Goal: Check status: Check status

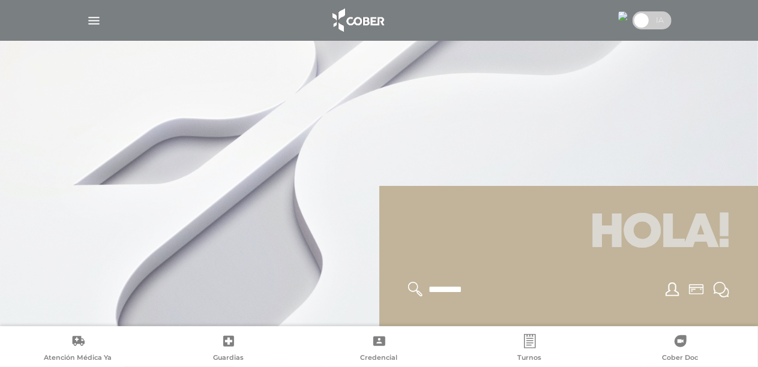
click at [92, 23] on img "button" at bounding box center [93, 20] width 15 height 15
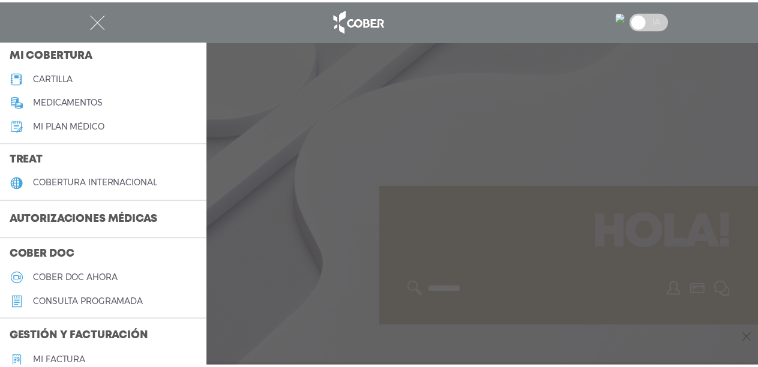
scroll to position [180, 0]
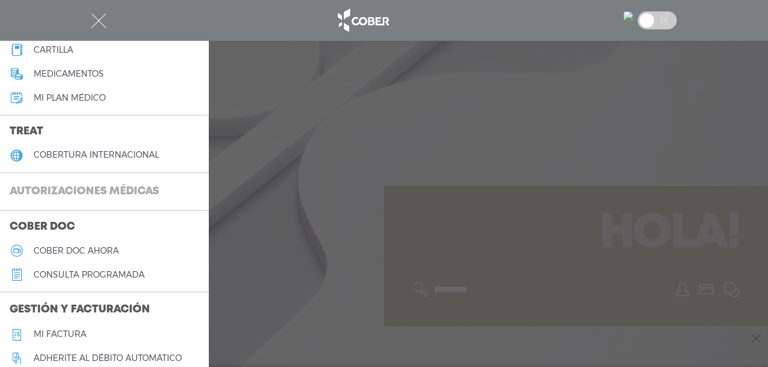
click at [117, 191] on h3 "Autorizaciones médicas" at bounding box center [84, 192] width 169 height 23
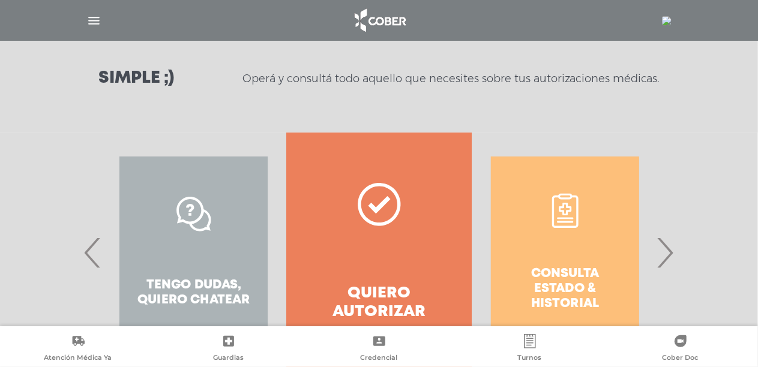
scroll to position [180, 0]
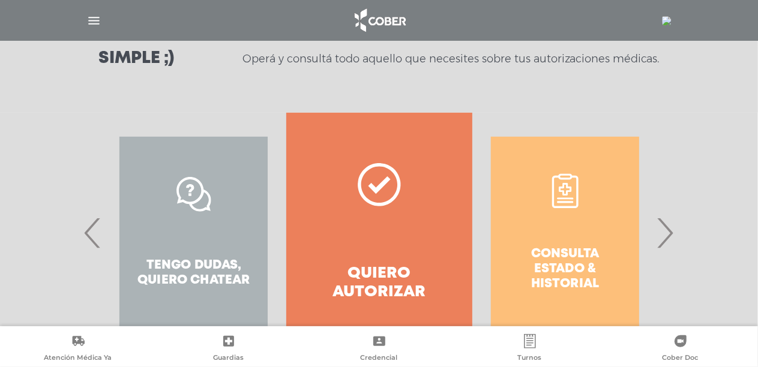
click at [654, 220] on div "Consulta estado & historial" at bounding box center [564, 233] width 185 height 240
click at [670, 230] on span "›" at bounding box center [665, 232] width 23 height 65
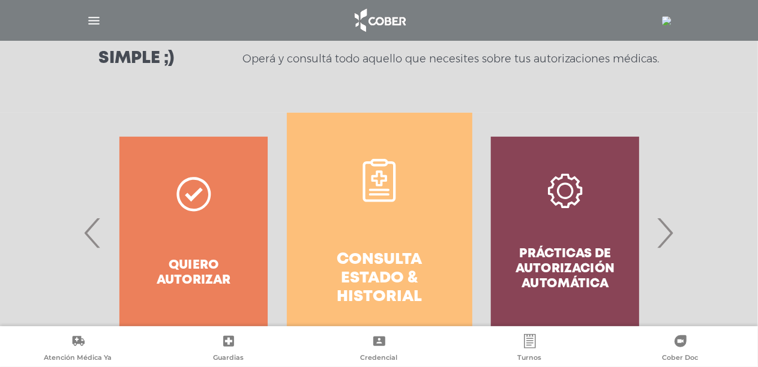
click at [387, 182] on icon at bounding box center [379, 180] width 43 height 43
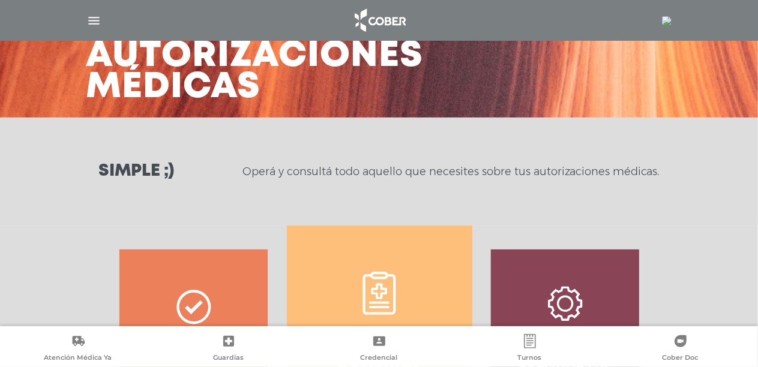
scroll to position [53, 0]
